Goal: Connect with others: Find contact information

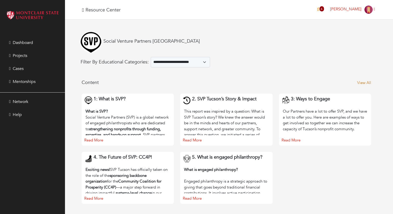
click at [367, 80] on link "View All" at bounding box center [364, 82] width 14 height 5
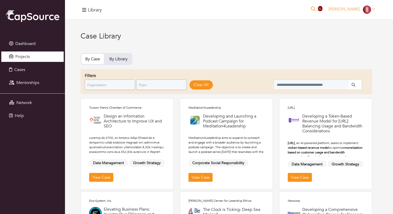
click at [50, 58] on link "Projects" at bounding box center [32, 56] width 62 height 10
click at [38, 55] on link "Projects" at bounding box center [32, 56] width 62 height 10
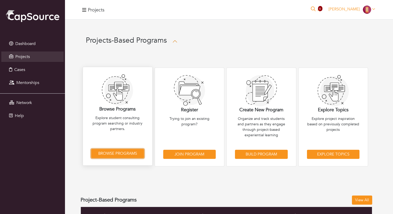
click at [134, 150] on link "Browse Programs" at bounding box center [117, 153] width 53 height 9
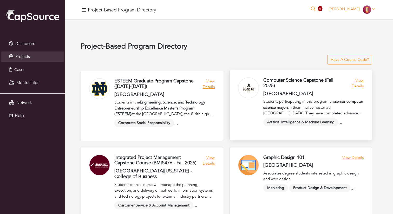
click at [354, 85] on link at bounding box center [301, 105] width 142 height 70
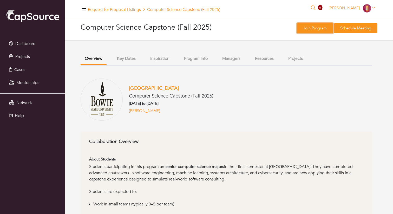
click at [318, 29] on link "Join Program" at bounding box center [315, 28] width 36 height 10
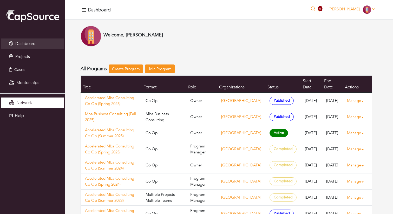
click at [43, 99] on link "Network" at bounding box center [32, 102] width 62 height 10
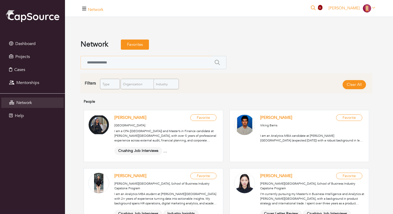
click at [135, 59] on input "text" at bounding box center [146, 62] width 131 height 13
type input "***"
click at [212, 56] on button "submit" at bounding box center [219, 62] width 15 height 13
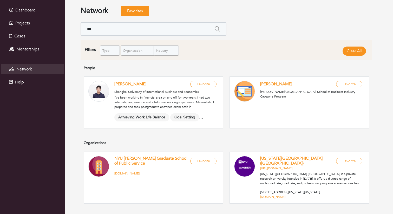
scroll to position [42, 0]
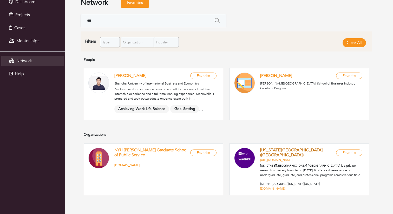
click at [295, 148] on link "[US_STATE][GEOGRAPHIC_DATA] ([GEOGRAPHIC_DATA])" at bounding box center [291, 152] width 62 height 11
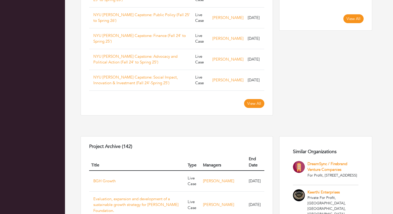
scroll to position [569, 0]
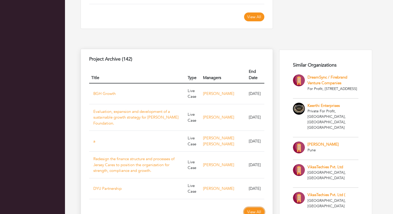
click at [251, 207] on link "View All" at bounding box center [254, 211] width 20 height 9
